Goal: Navigation & Orientation: Find specific page/section

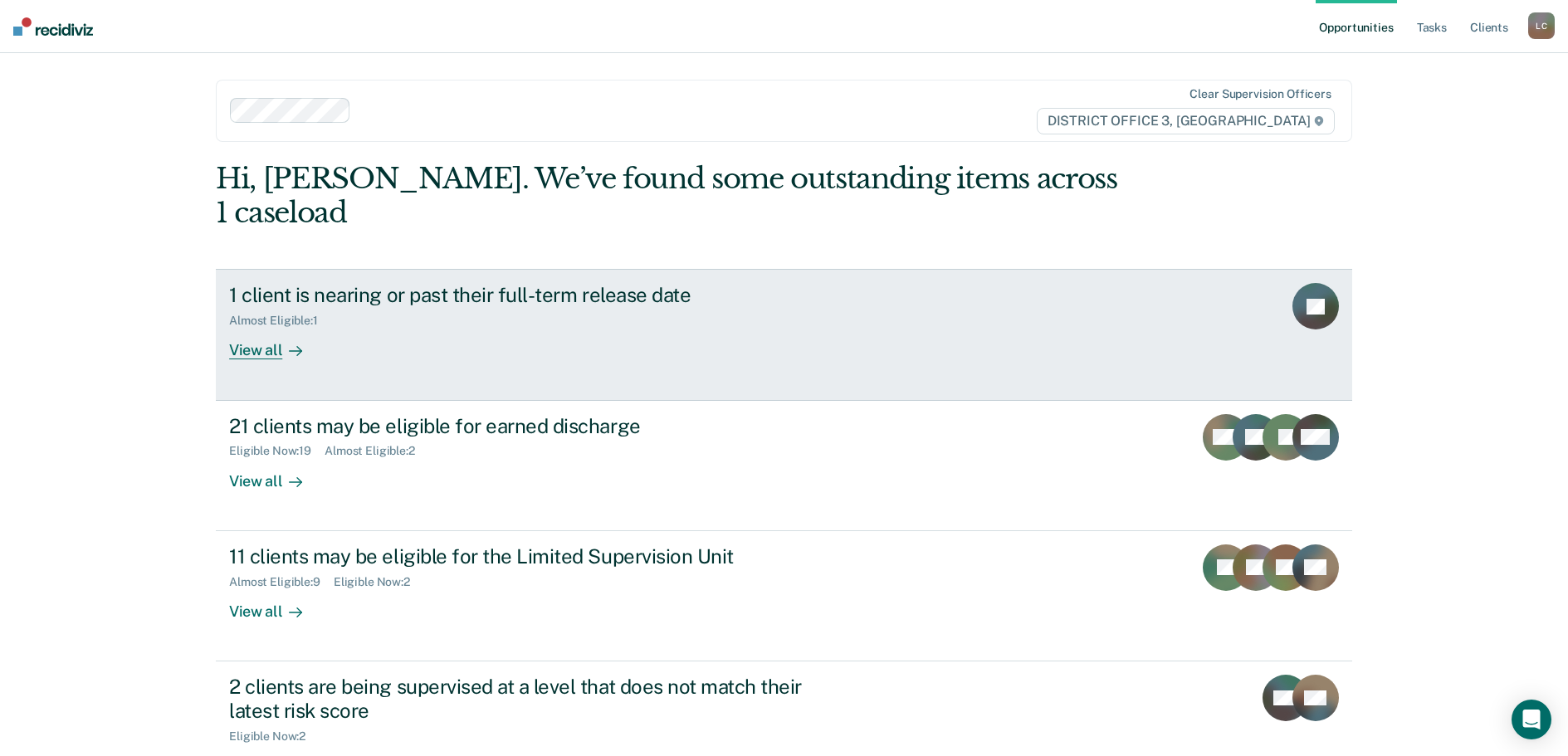
click at [450, 307] on div "Almost Eligible : 1" at bounding box center [520, 317] width 582 height 21
click at [245, 327] on div "View all" at bounding box center [275, 343] width 93 height 32
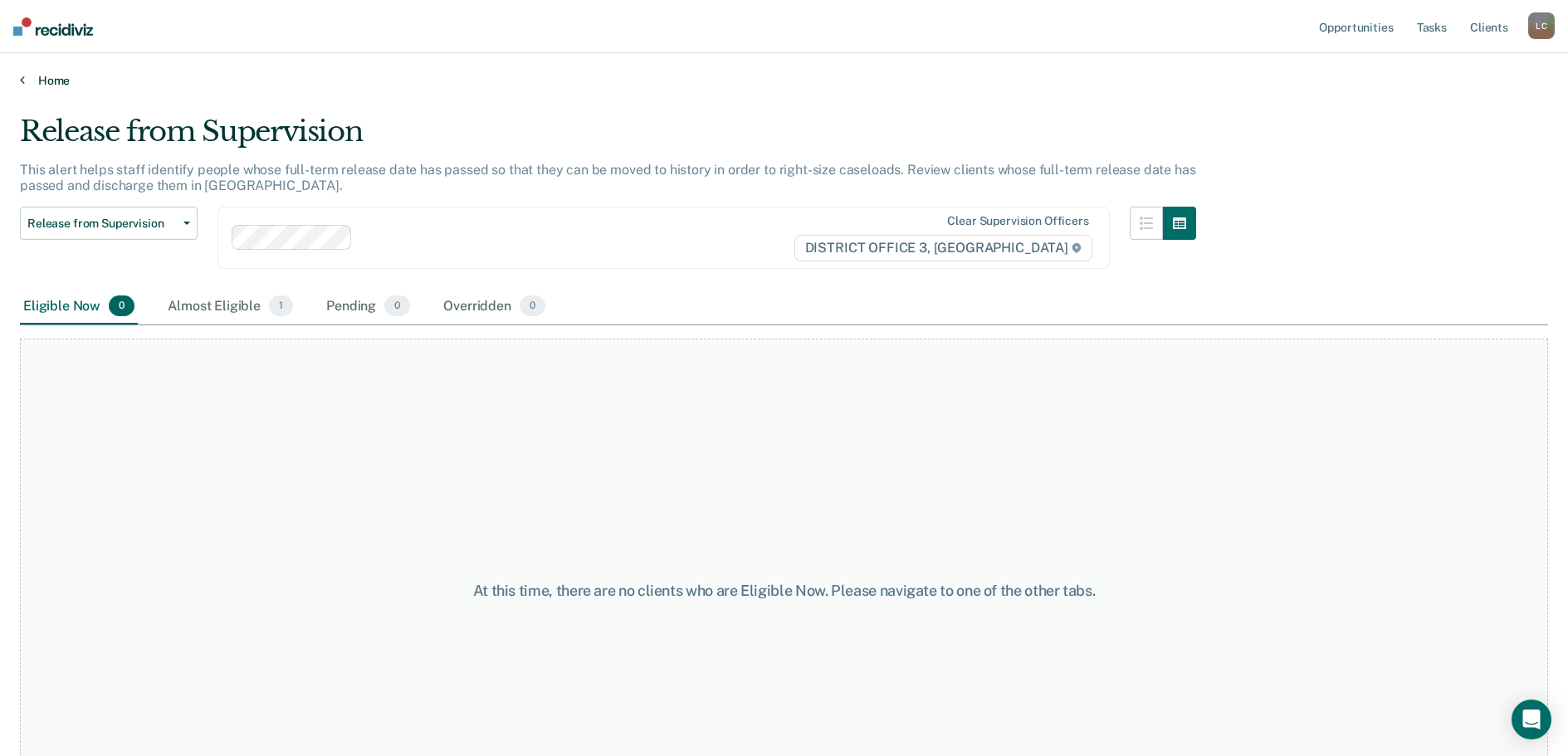
click at [49, 74] on link "Home" at bounding box center [784, 80] width 1528 height 15
click at [273, 300] on span "1" at bounding box center [281, 306] width 24 height 22
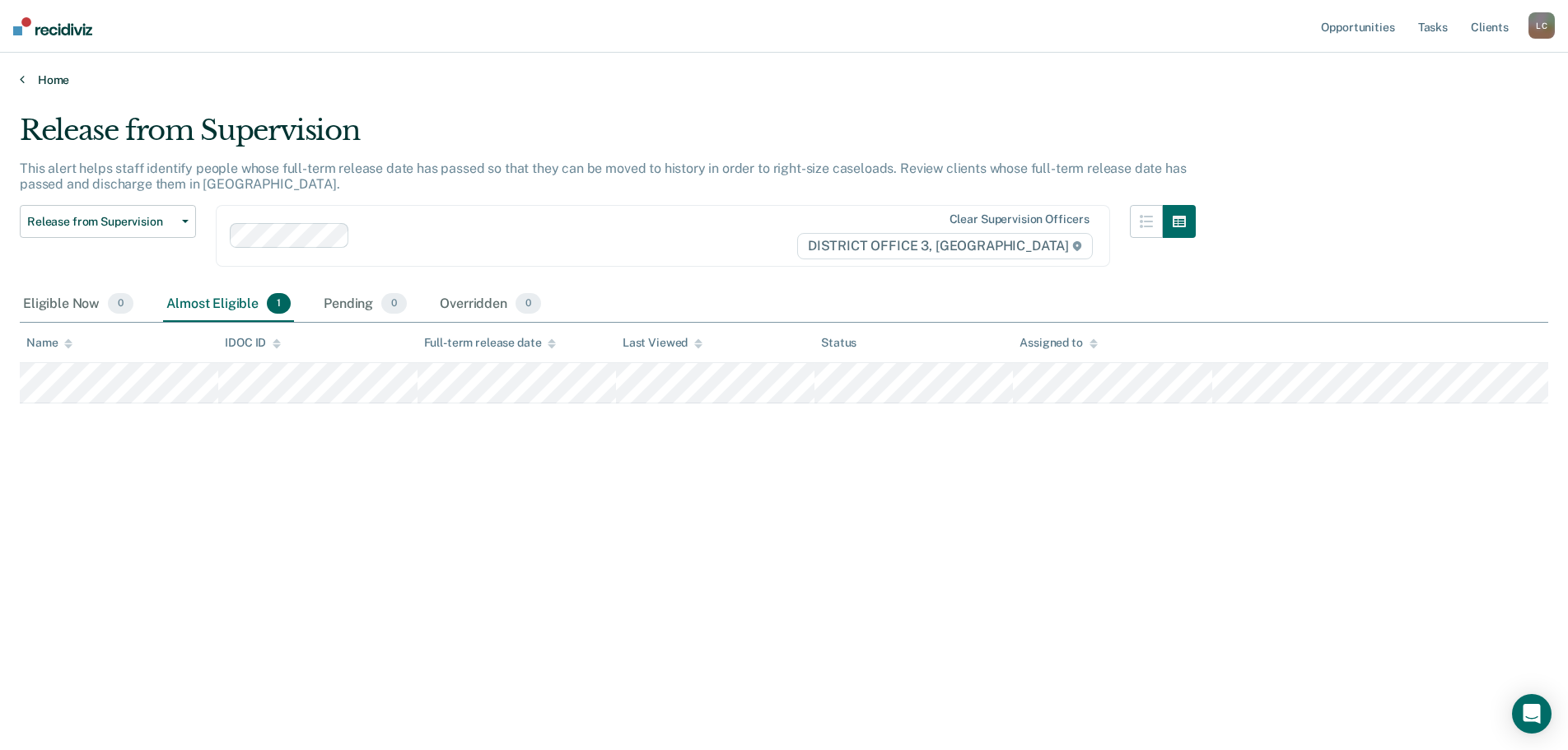
click at [60, 78] on link "Home" at bounding box center [784, 79] width 1528 height 15
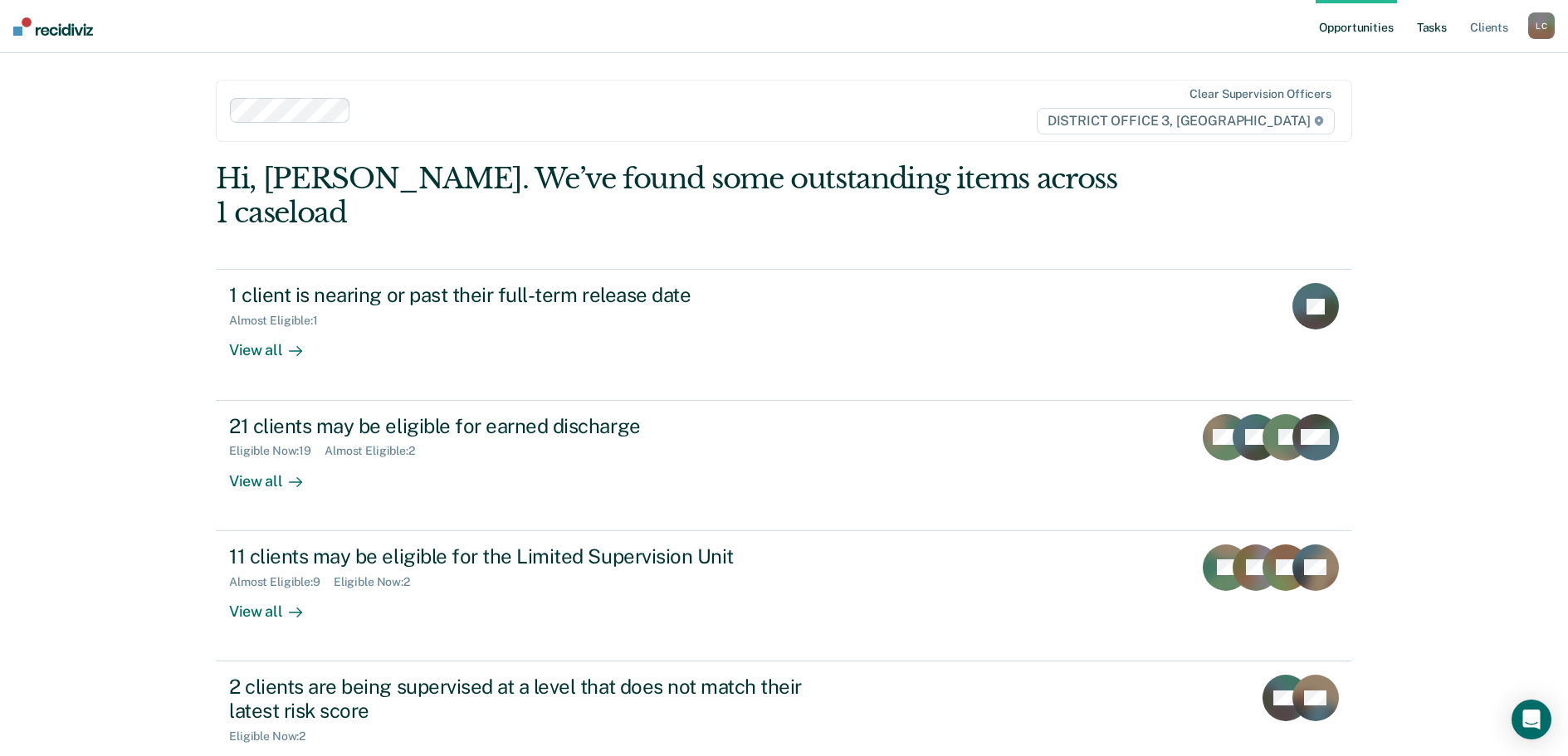
click at [1441, 25] on link "Tasks" at bounding box center [1431, 26] width 36 height 53
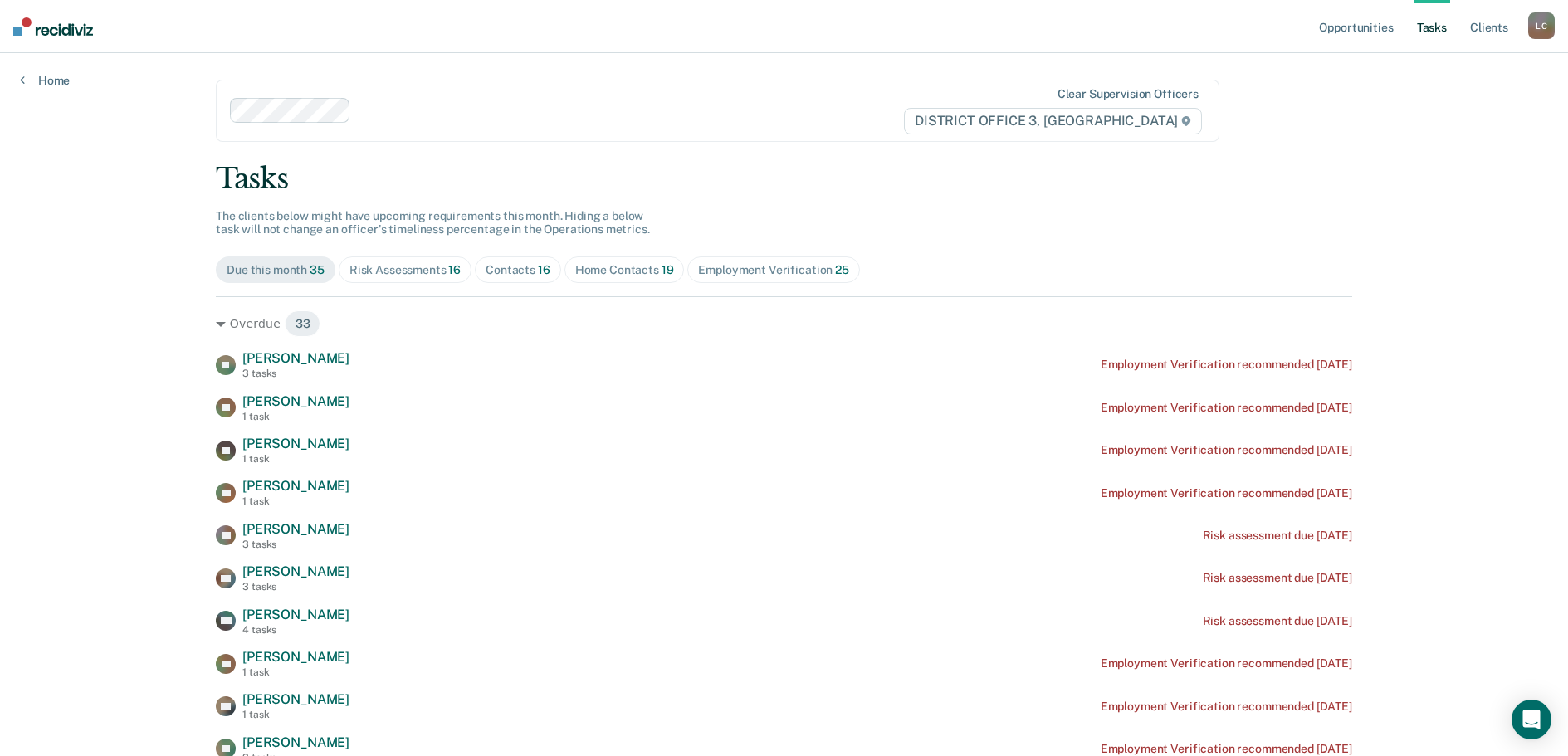
click at [611, 269] on div "Home Contacts 19" at bounding box center [625, 270] width 99 height 14
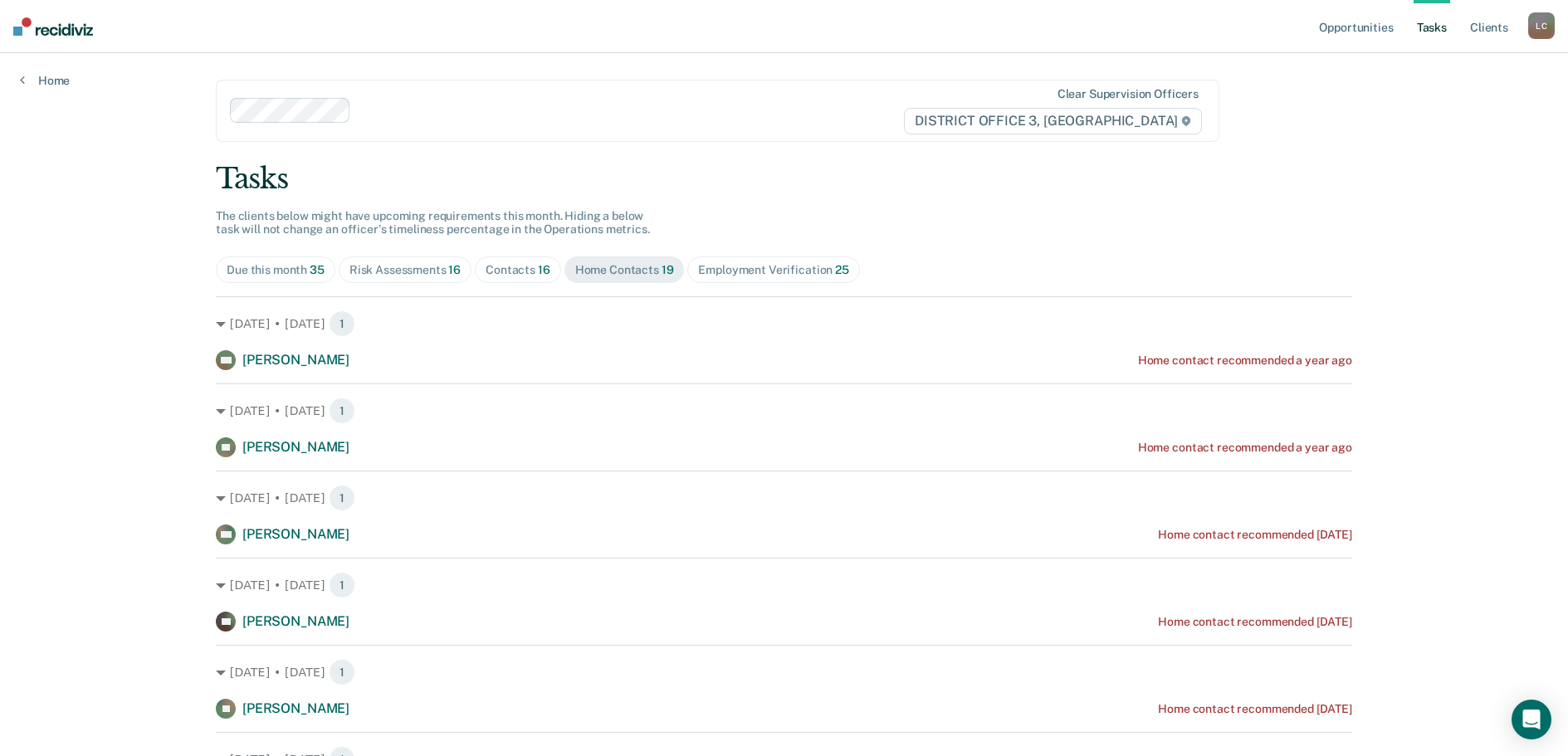
click at [541, 264] on span "16" at bounding box center [544, 269] width 12 height 13
click at [422, 269] on div "Risk Assessments 16" at bounding box center [405, 270] width 111 height 14
click at [496, 266] on div "Contacts 16" at bounding box center [517, 270] width 65 height 14
click at [1493, 29] on link "Client s" at bounding box center [1489, 26] width 45 height 53
